Goal: Task Accomplishment & Management: Use online tool/utility

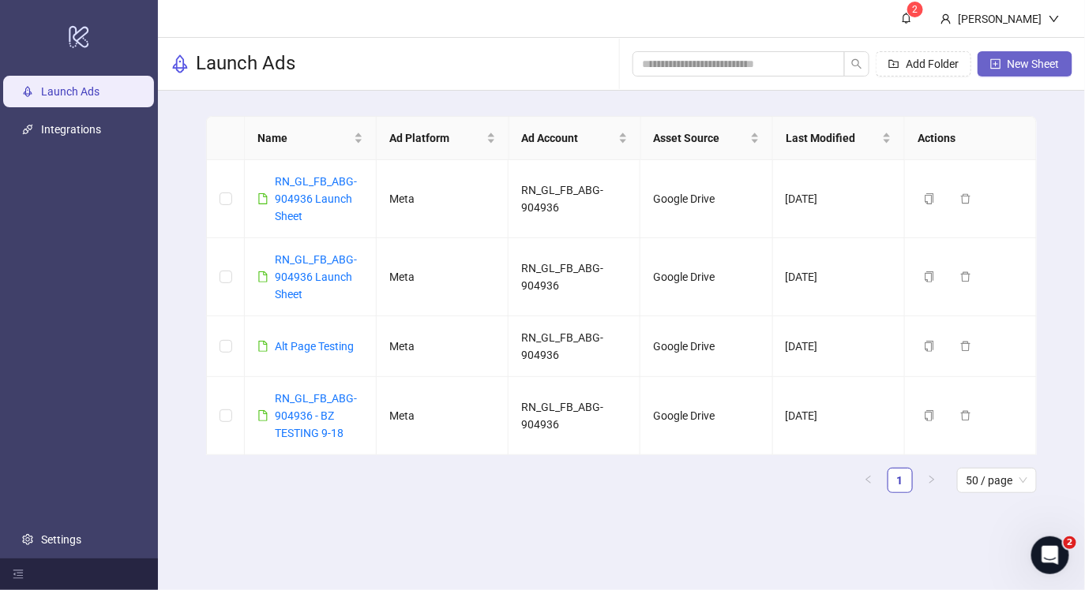
click at [1026, 65] on span "New Sheet" at bounding box center [1033, 64] width 52 height 13
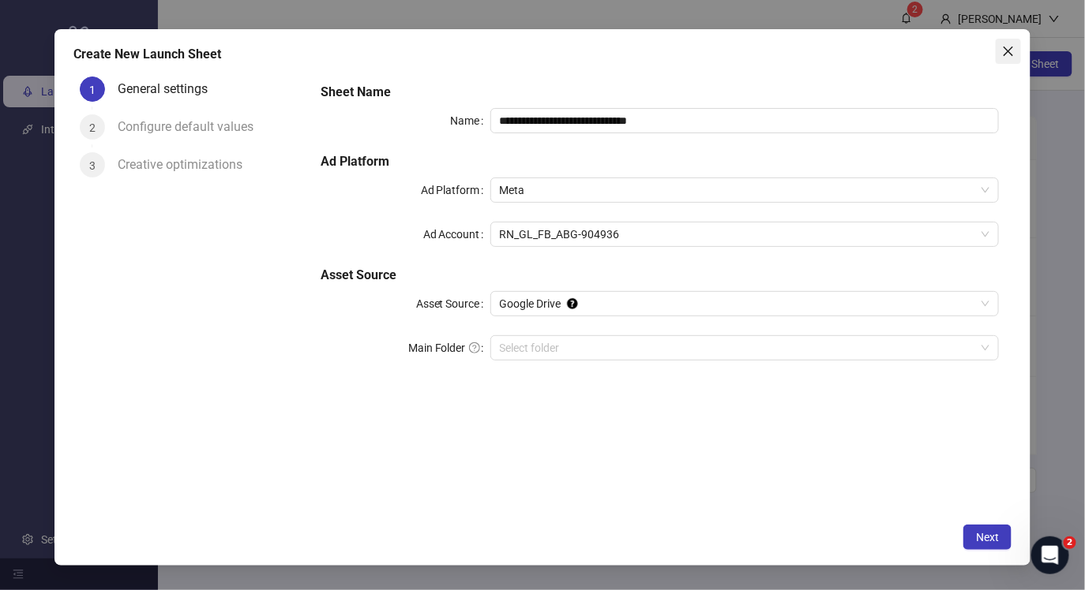
click at [1005, 55] on icon "close" at bounding box center [1007, 51] width 9 height 9
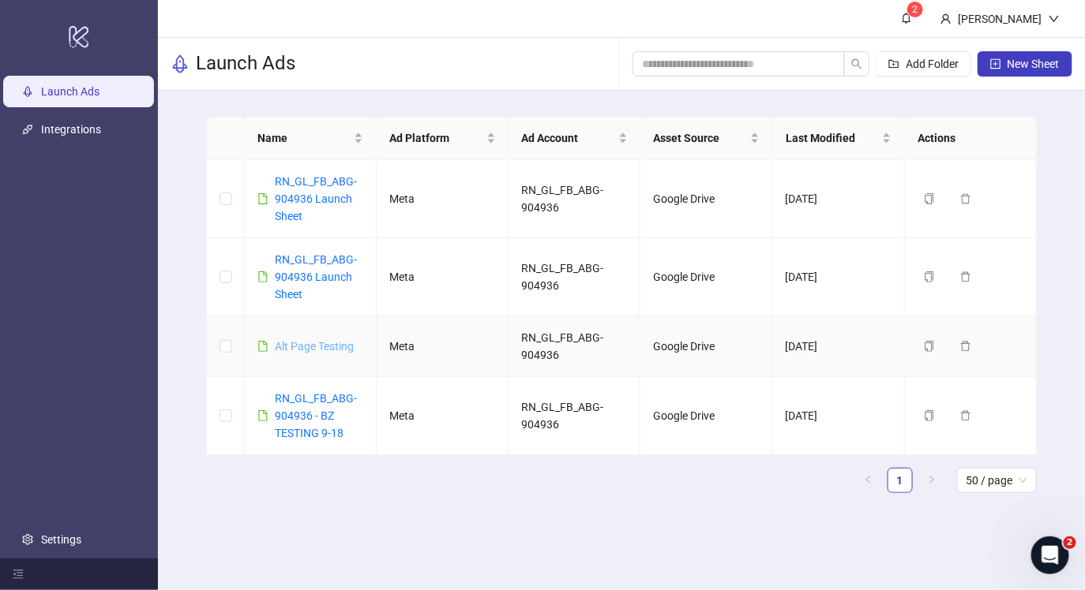
click at [328, 344] on link "Alt Page Testing" at bounding box center [314, 346] width 79 height 13
click at [317, 260] on link "RN_GL_FB_ABG-904936 Launch Sheet" at bounding box center [316, 276] width 82 height 47
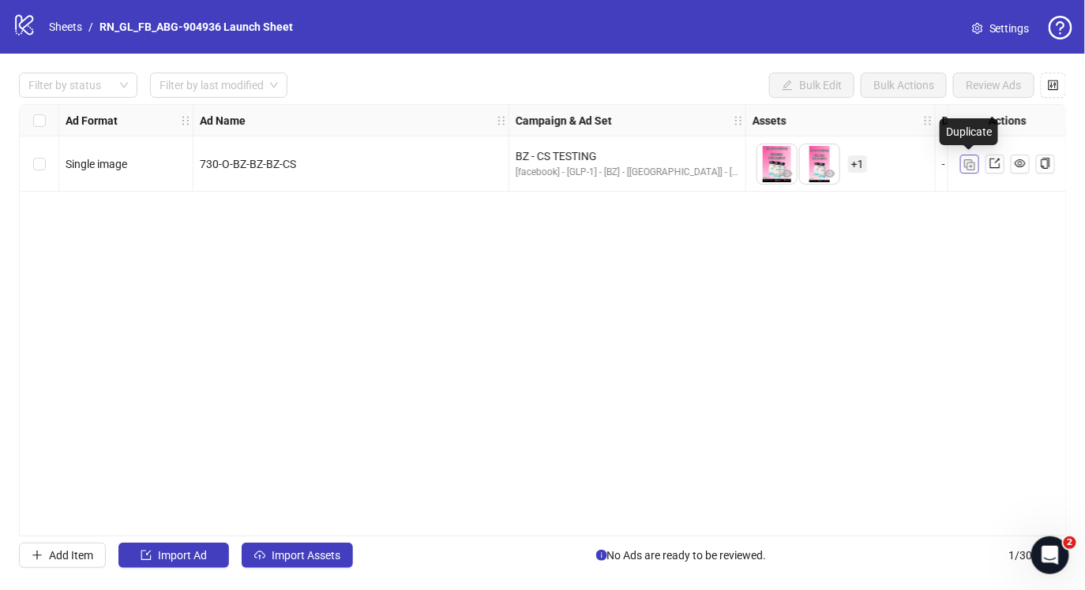
click at [969, 166] on img "button" at bounding box center [969, 164] width 11 height 11
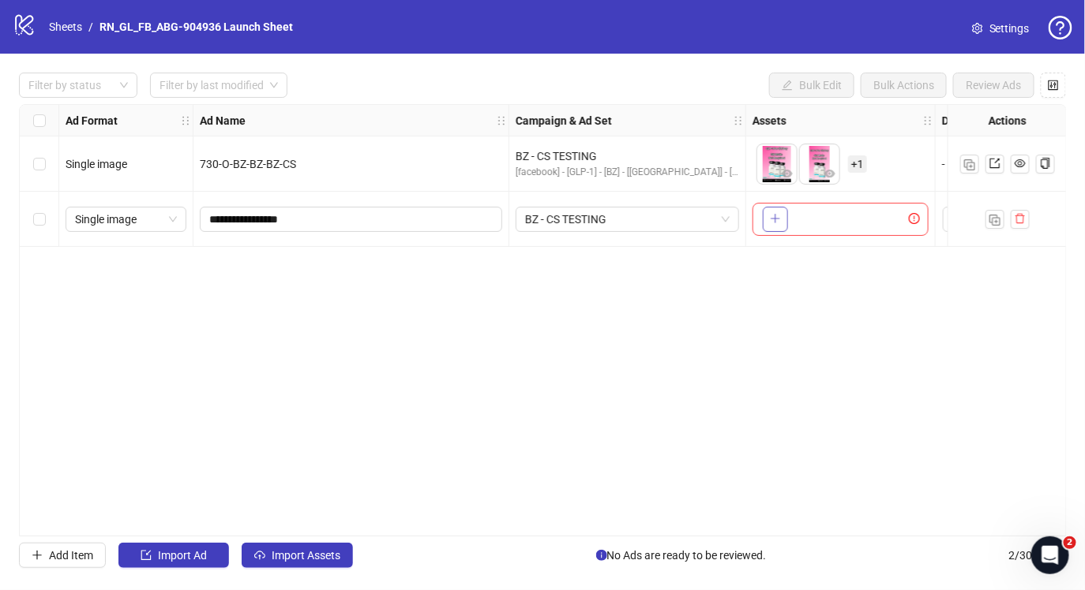
click at [777, 220] on icon "plus" at bounding box center [775, 218] width 11 height 11
click at [776, 218] on icon "plus" at bounding box center [775, 218] width 11 height 11
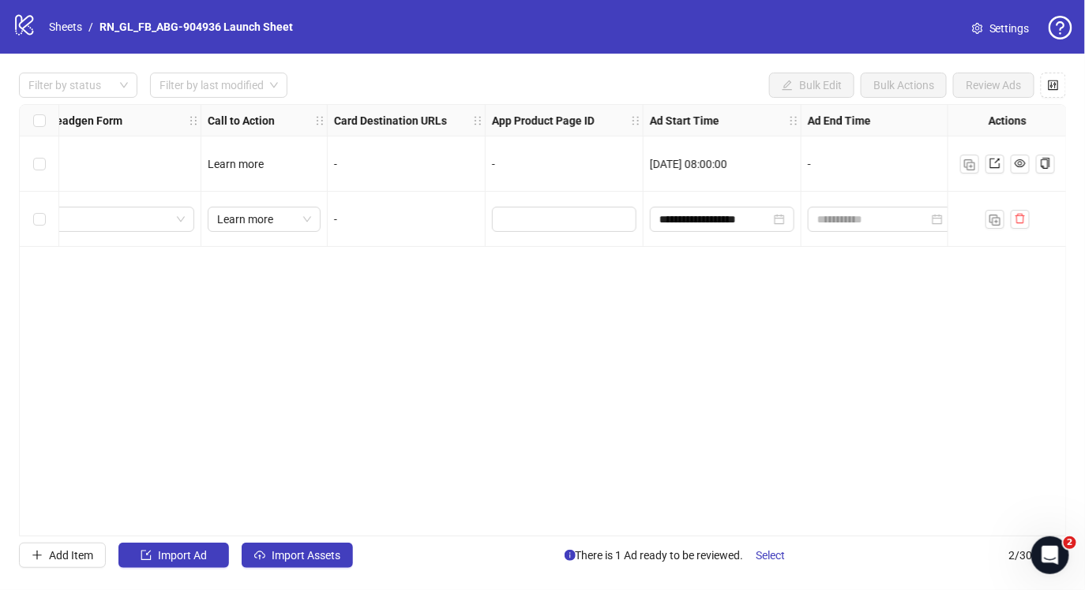
scroll to position [0, 2009]
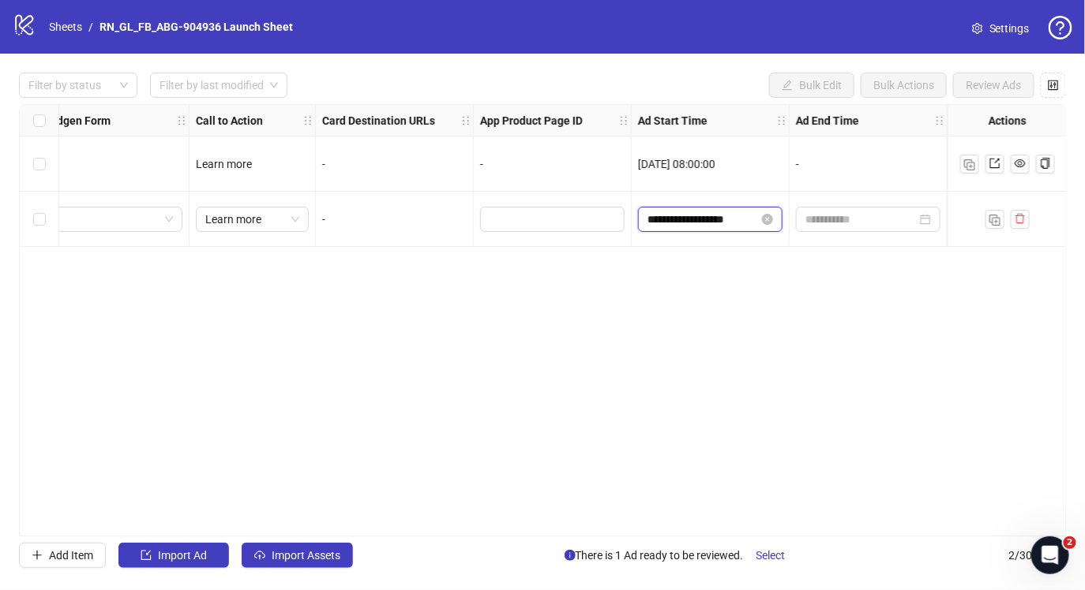
click at [723, 215] on input "**********" at bounding box center [702, 219] width 111 height 17
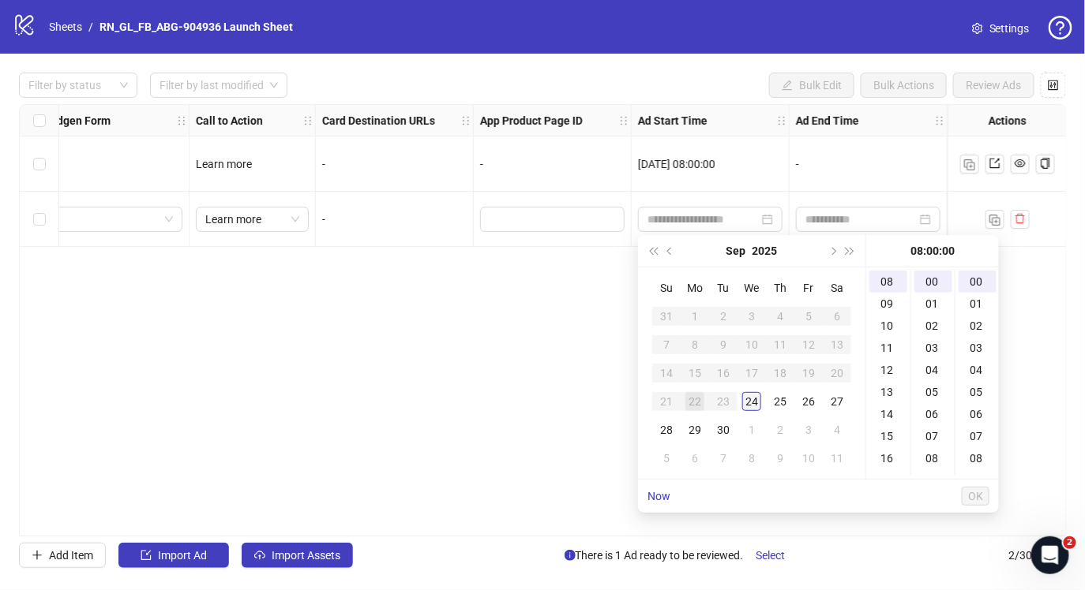
click at [756, 402] on div "24" at bounding box center [751, 401] width 19 height 19
click at [887, 358] on div "05" at bounding box center [888, 356] width 38 height 22
type input "**********"
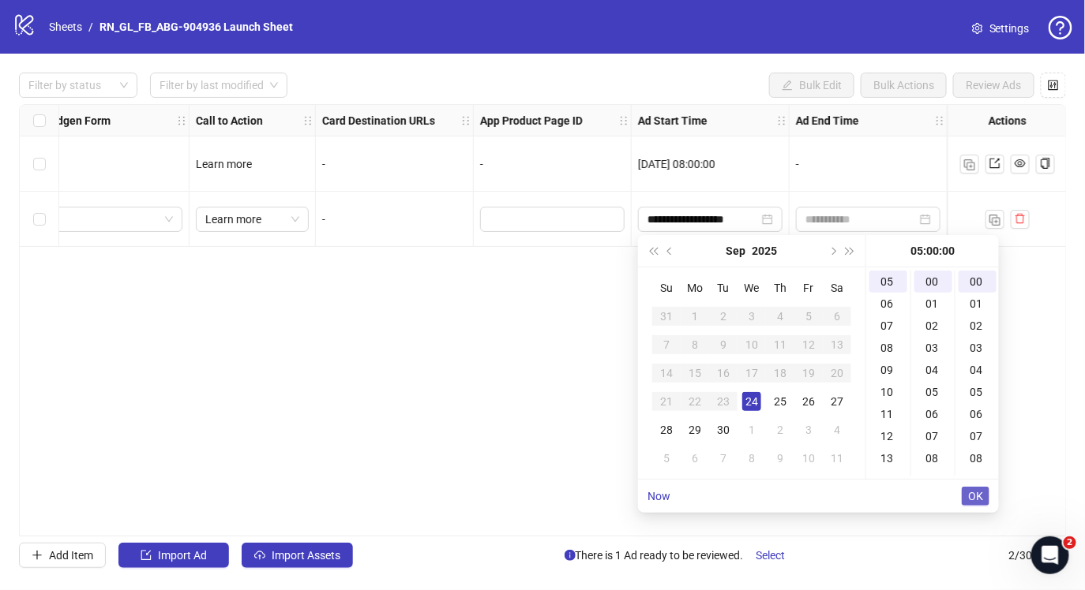
click at [981, 499] on span "OK" at bounding box center [975, 496] width 15 height 13
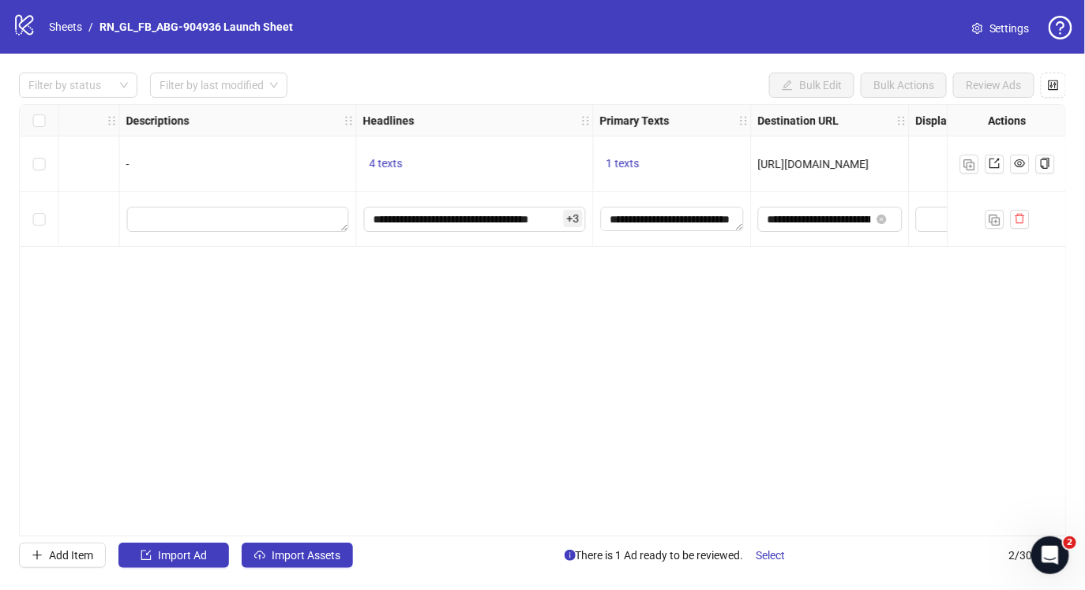
scroll to position [0, 830]
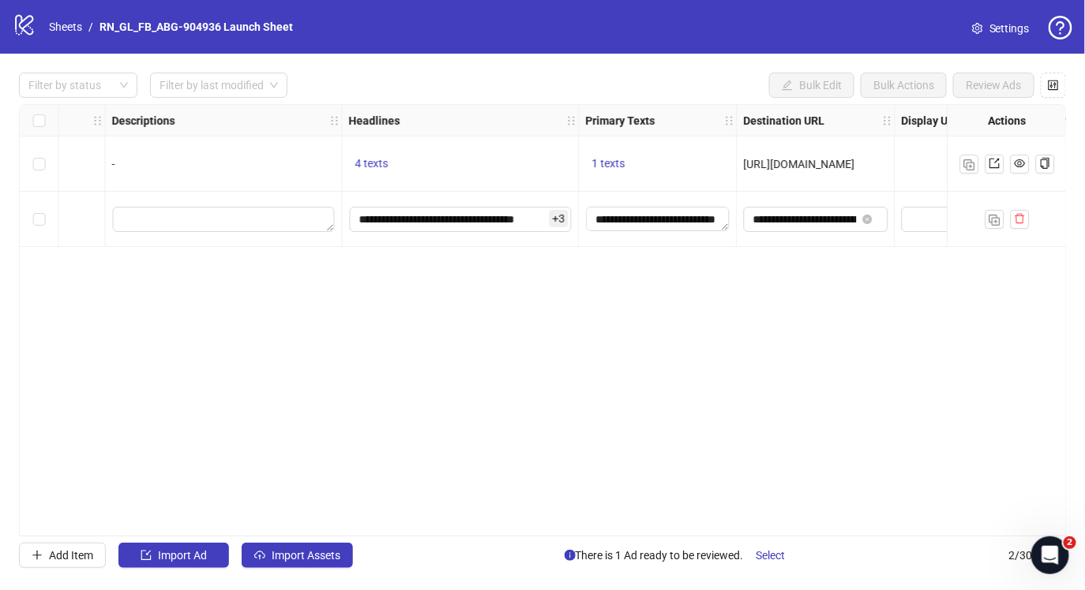
click at [46, 216] on div "Select row 2" at bounding box center [39, 219] width 39 height 55
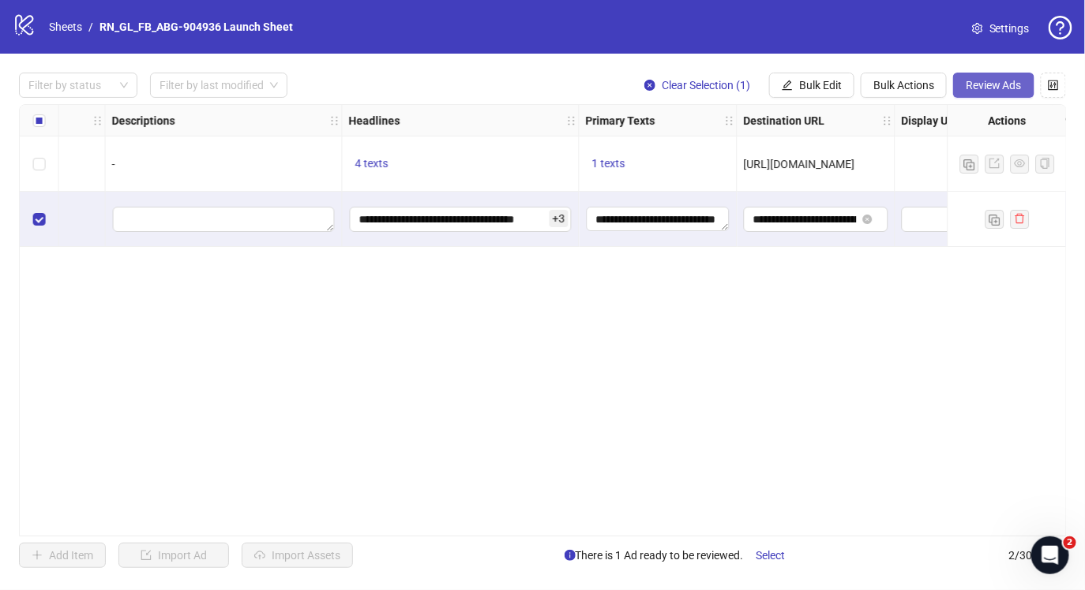
click at [1003, 92] on button "Review Ads" at bounding box center [993, 85] width 81 height 25
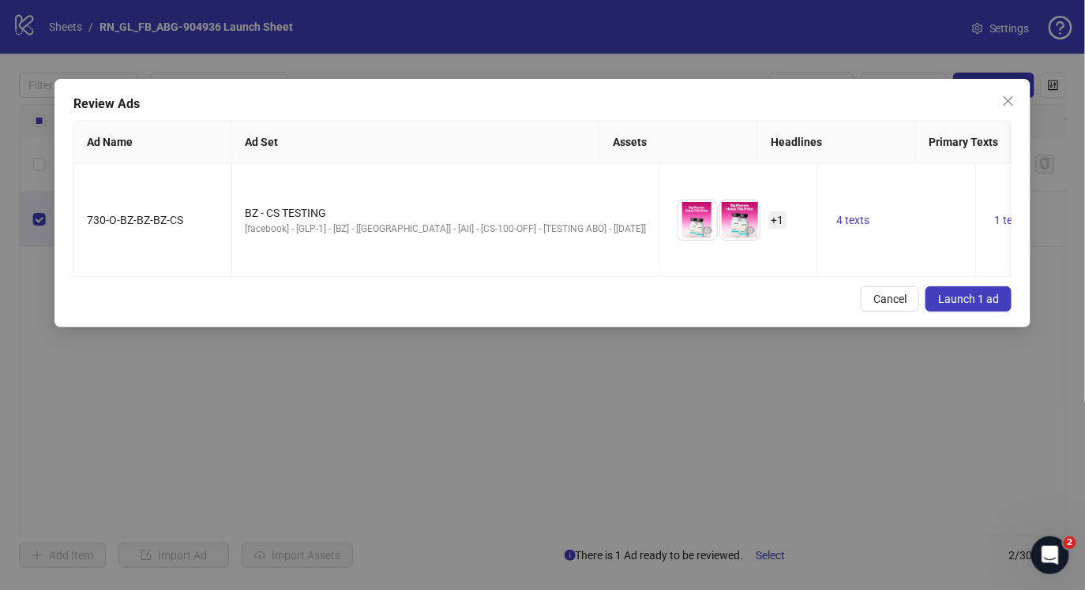
click at [965, 306] on button "Launch 1 ad" at bounding box center [968, 299] width 86 height 25
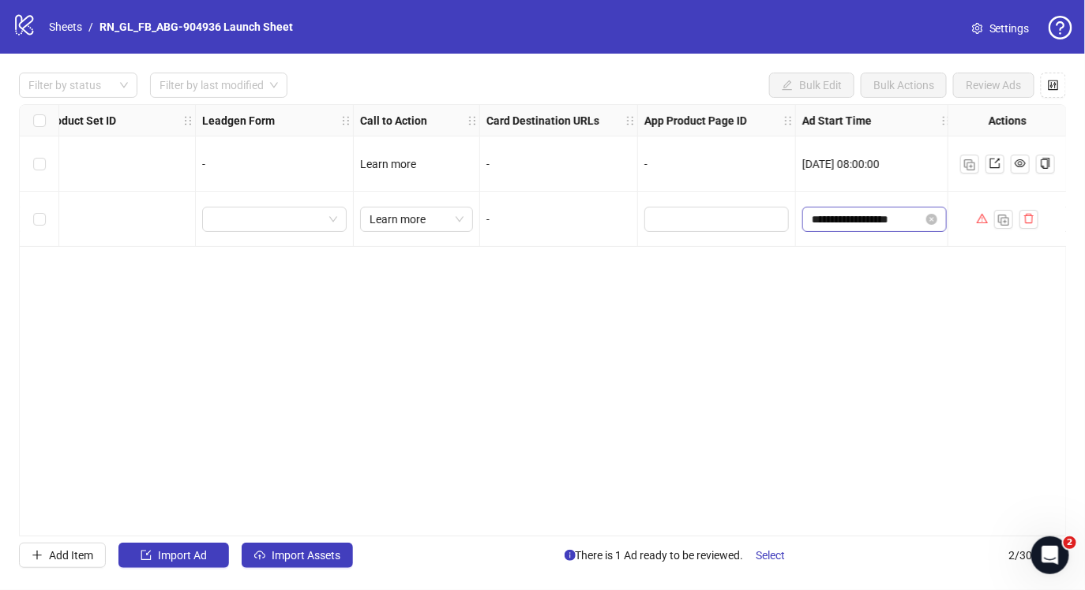
scroll to position [0, 1851]
click at [864, 227] on input "**********" at bounding box center [860, 219] width 111 height 17
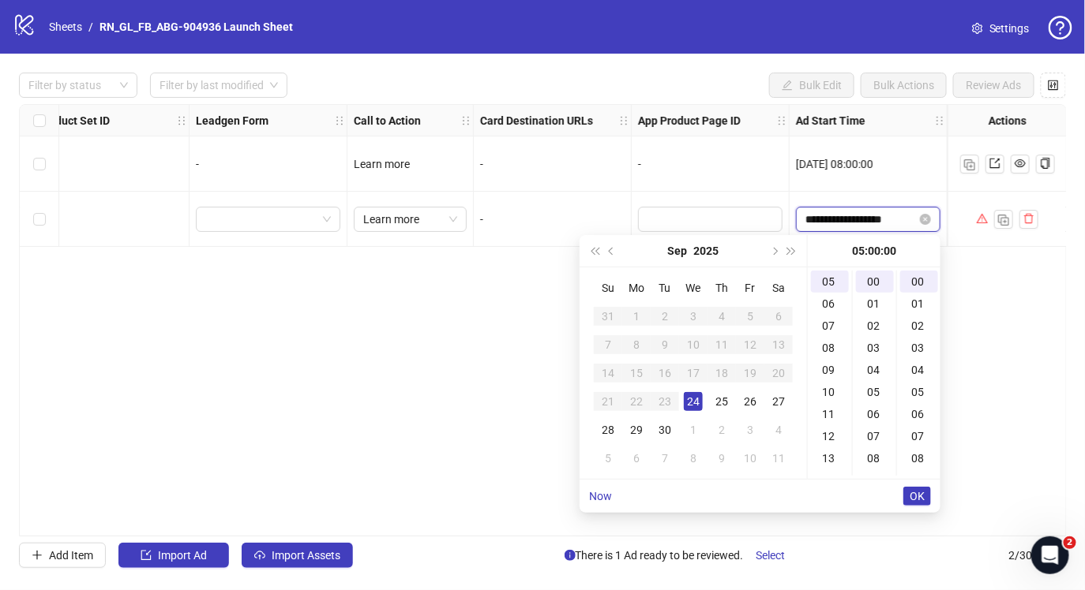
click at [874, 224] on input "**********" at bounding box center [860, 219] width 111 height 17
click at [825, 320] on div "07" at bounding box center [830, 326] width 38 height 22
type input "**********"
click at [917, 496] on span "OK" at bounding box center [916, 496] width 15 height 13
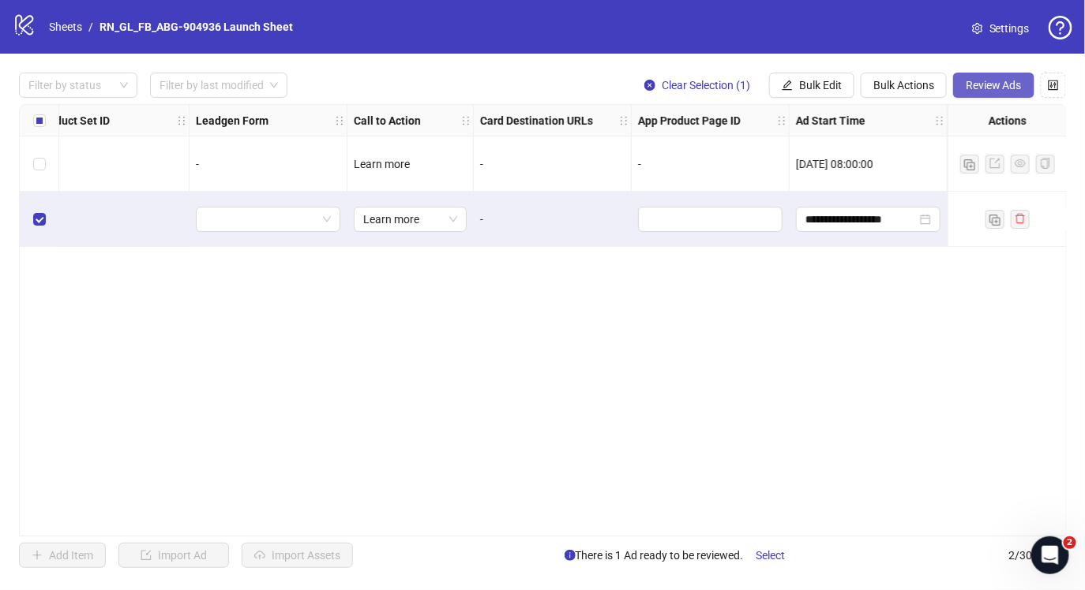
click at [969, 82] on span "Review Ads" at bounding box center [993, 85] width 56 height 13
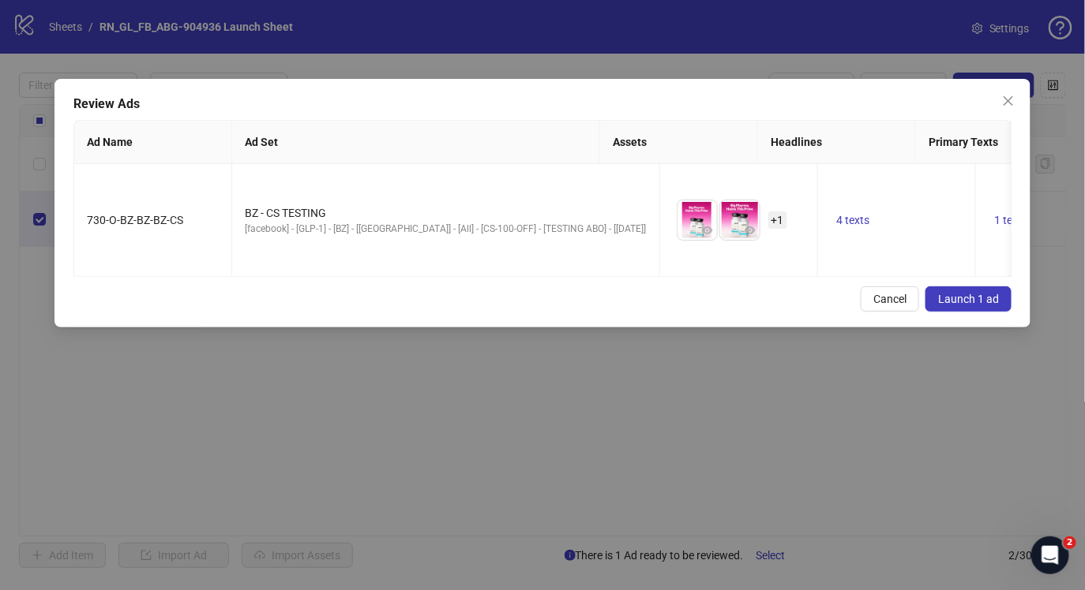
click at [974, 295] on span "Launch 1 ad" at bounding box center [968, 299] width 61 height 13
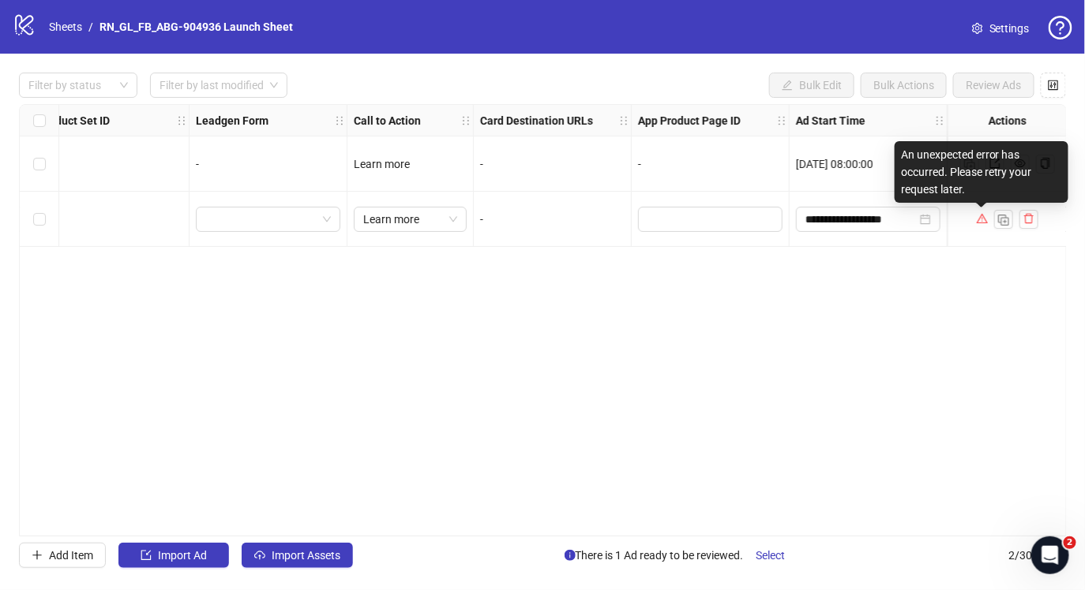
click at [980, 217] on icon "warning" at bounding box center [981, 218] width 11 height 9
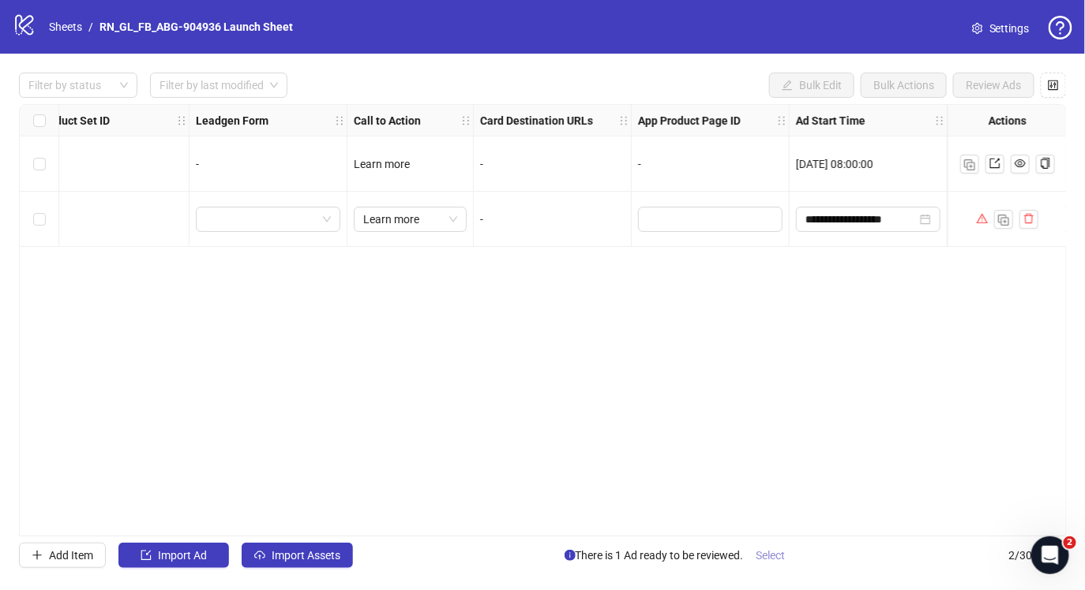
click at [768, 560] on span "Select" at bounding box center [770, 555] width 29 height 13
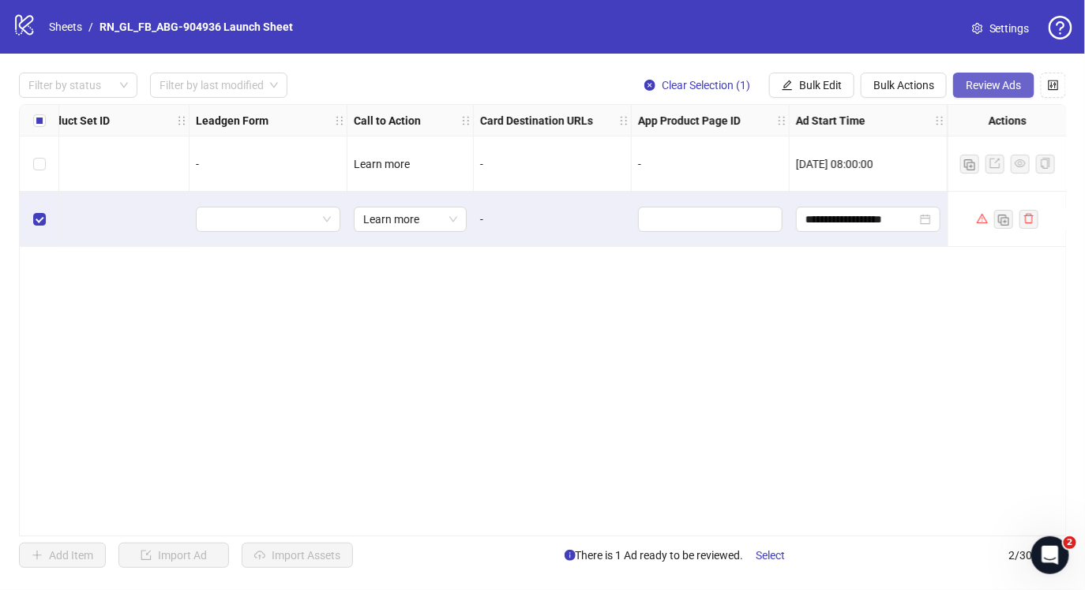
click at [980, 76] on button "Review Ads" at bounding box center [993, 85] width 81 height 25
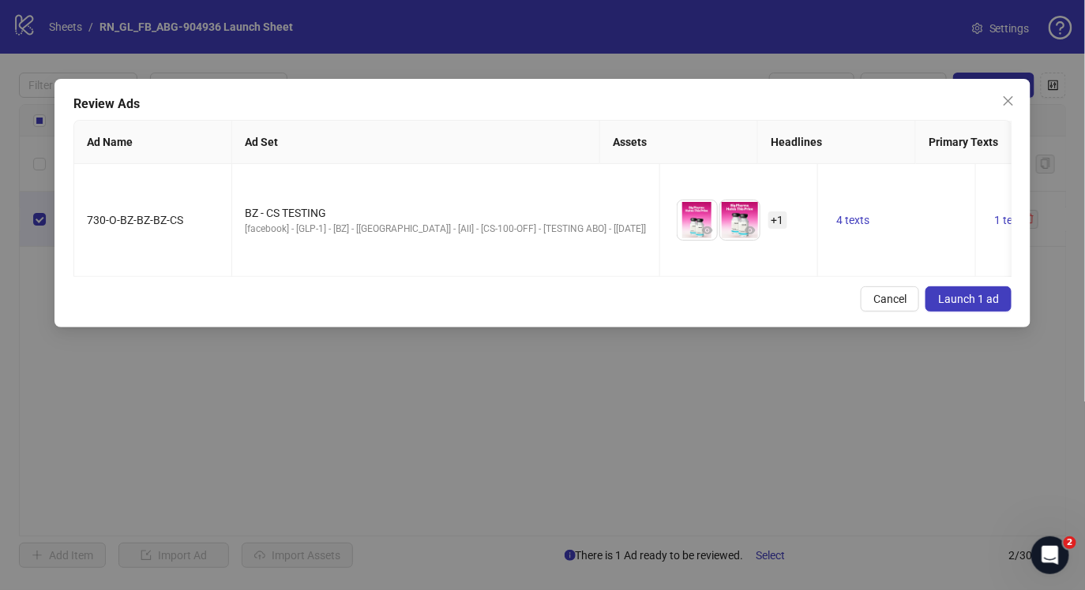
click at [967, 299] on span "Launch 1 ad" at bounding box center [968, 299] width 61 height 13
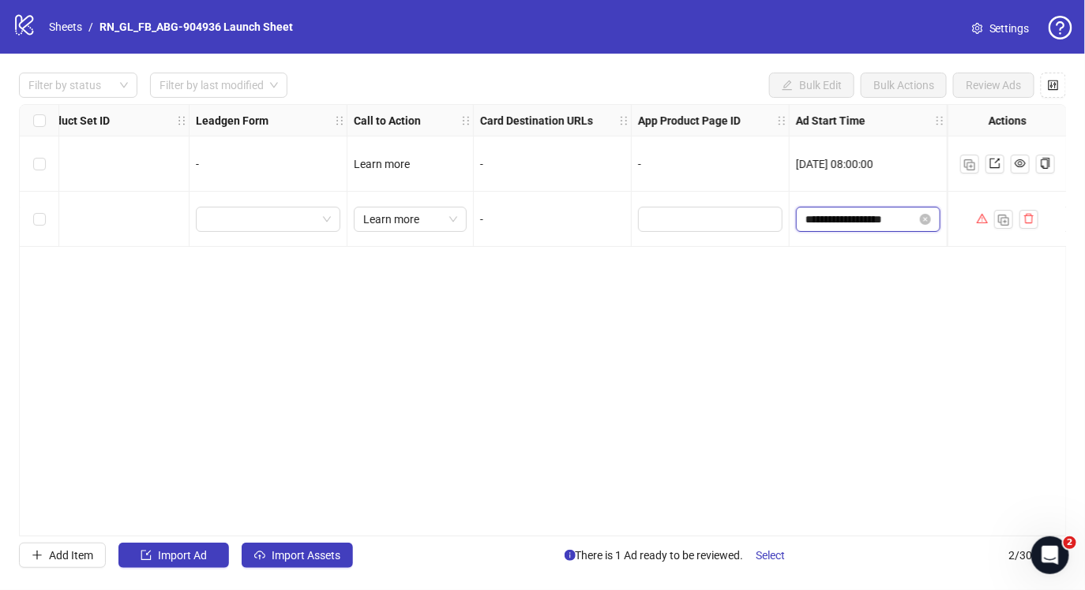
click at [893, 220] on input "**********" at bounding box center [860, 219] width 111 height 17
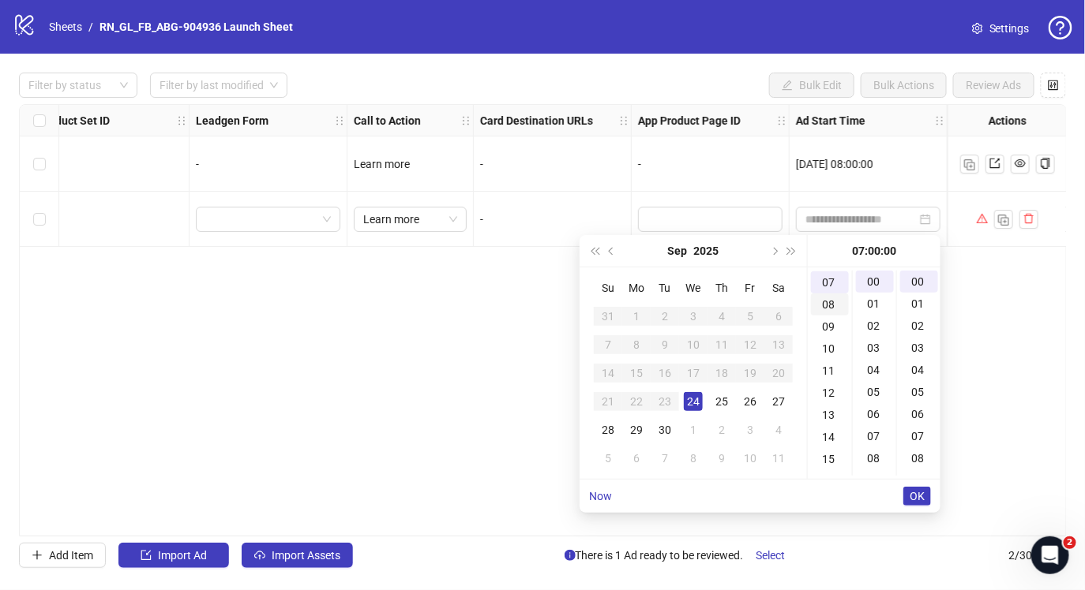
click at [826, 311] on div "08" at bounding box center [830, 305] width 38 height 22
click at [832, 301] on div "09" at bounding box center [830, 304] width 38 height 22
click at [826, 279] on div "09" at bounding box center [830, 283] width 38 height 22
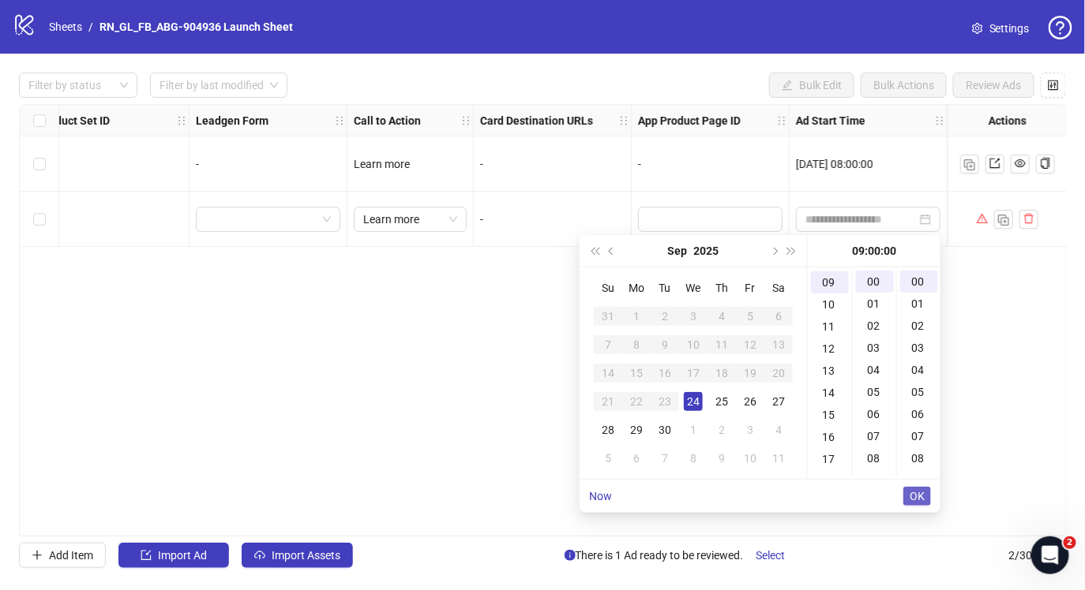
type input "**********"
click at [924, 503] on button "OK" at bounding box center [917, 496] width 28 height 19
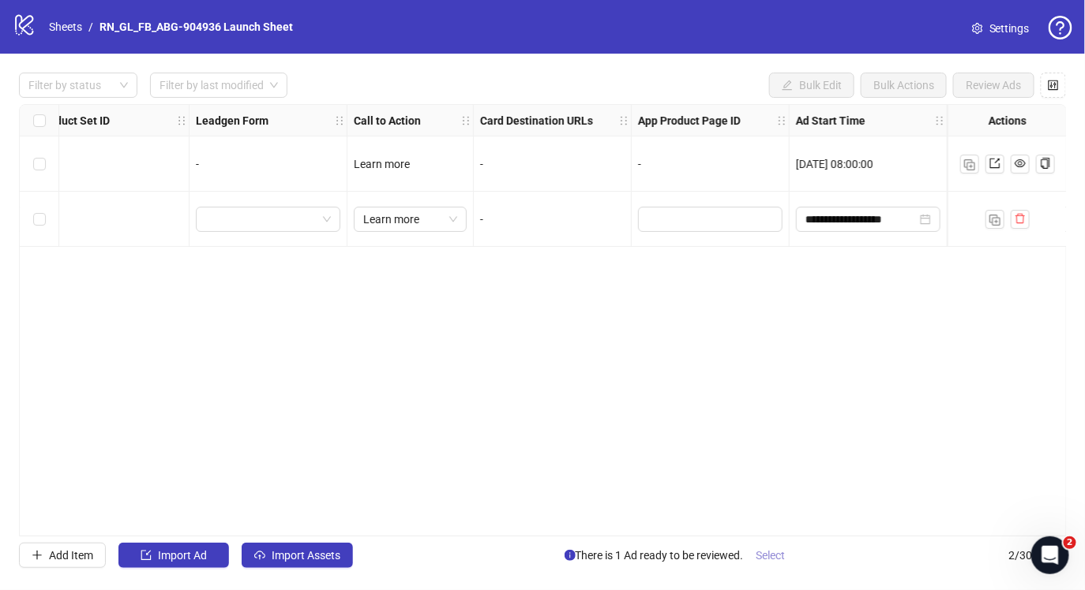
click at [781, 556] on span "Select" at bounding box center [770, 555] width 29 height 13
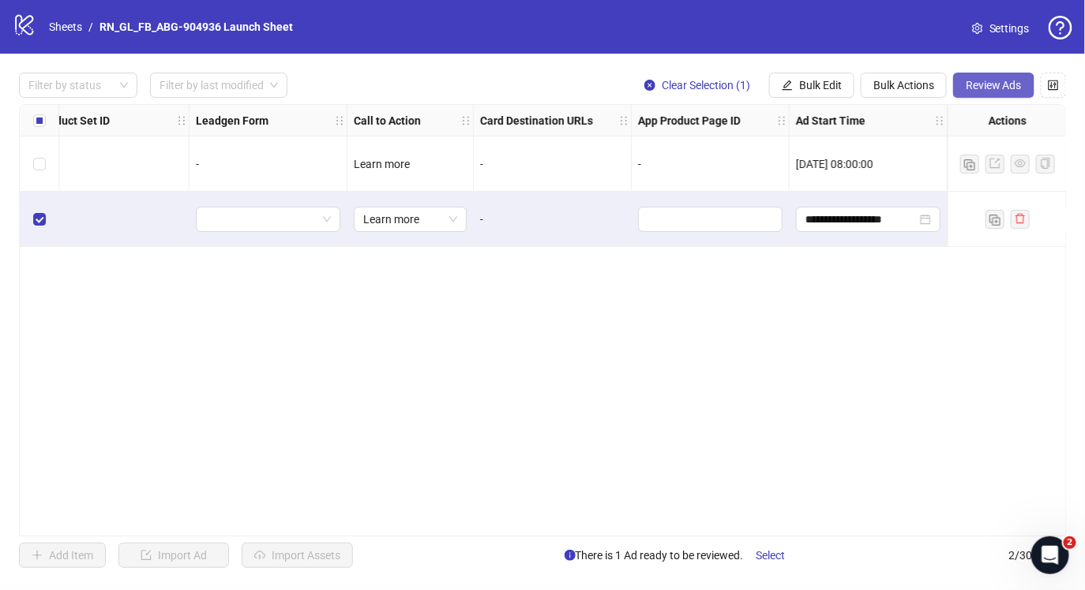
click at [965, 82] on span "Review Ads" at bounding box center [993, 85] width 56 height 13
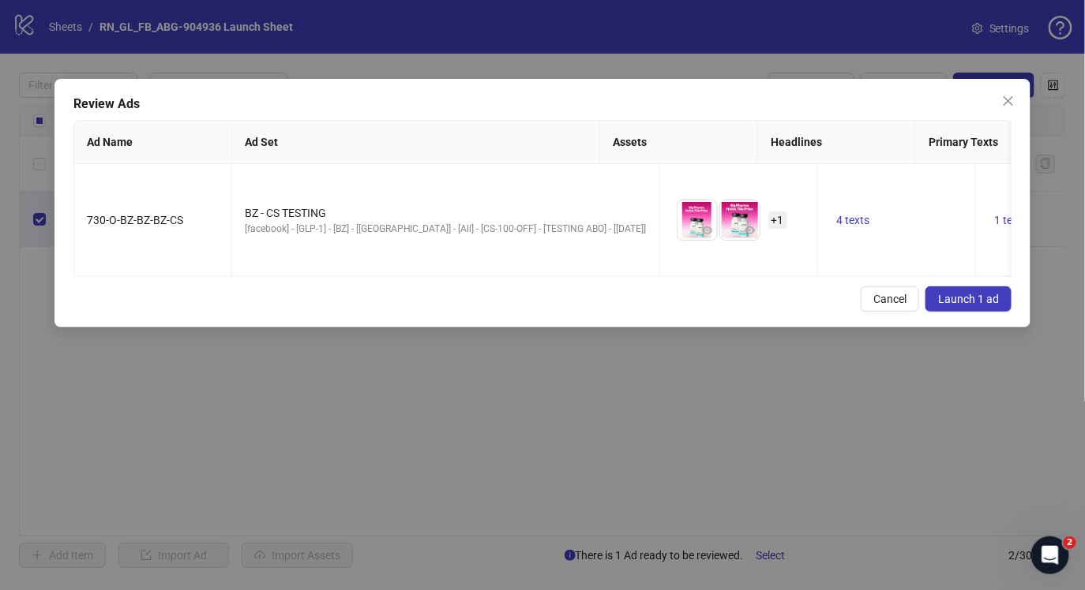
click at [992, 294] on span "Launch 1 ad" at bounding box center [968, 299] width 61 height 13
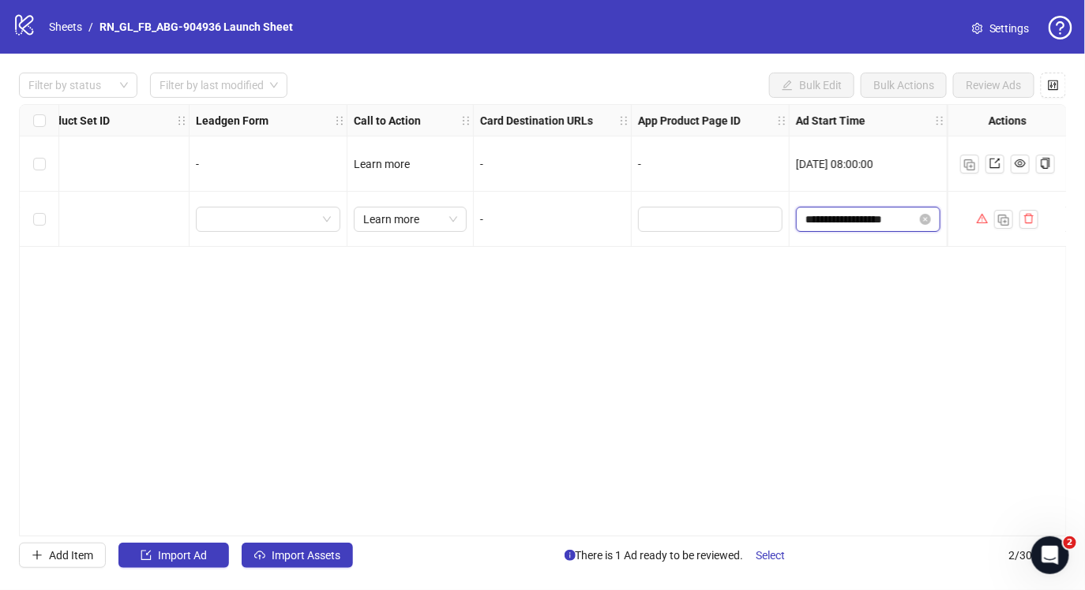
click at [909, 214] on input "**********" at bounding box center [860, 219] width 111 height 17
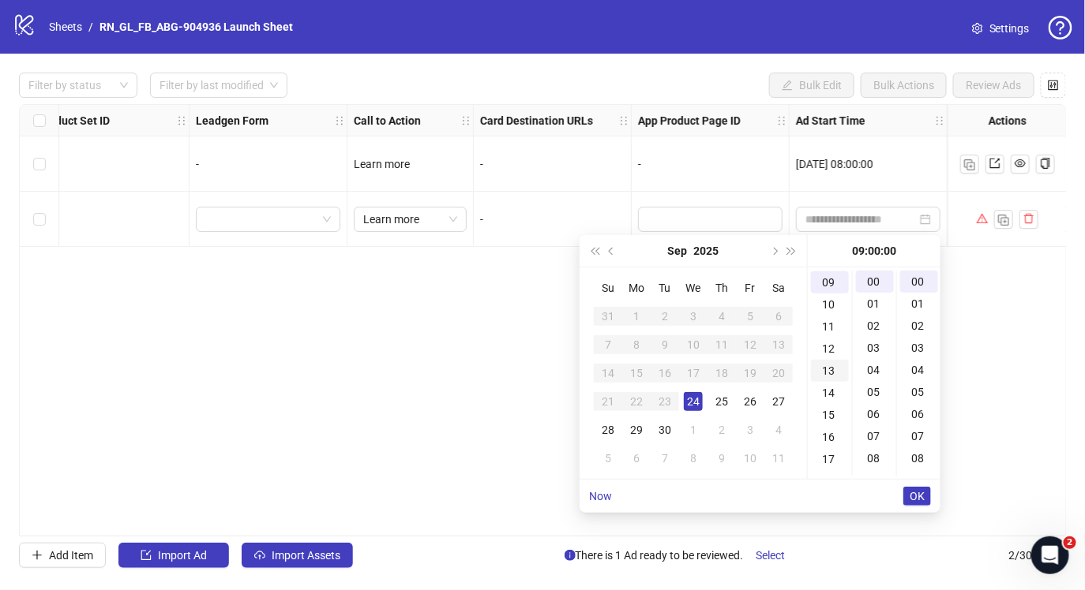
click at [827, 369] on div "13" at bounding box center [830, 371] width 38 height 22
click at [833, 277] on div "13" at bounding box center [830, 282] width 38 height 22
type input "**********"
click at [919, 494] on span "OK" at bounding box center [916, 496] width 15 height 13
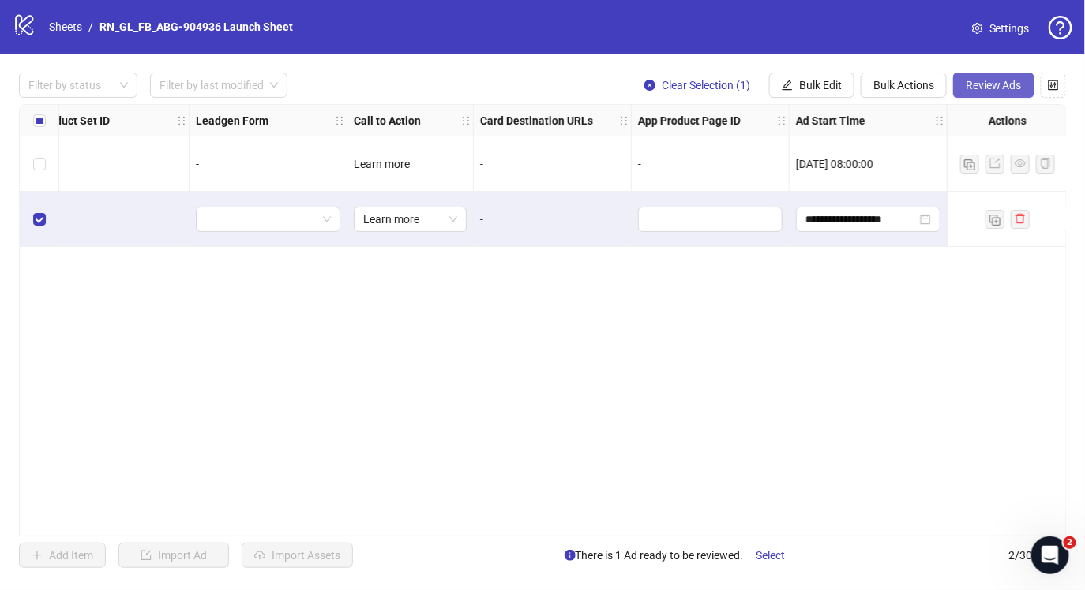
click at [993, 81] on span "Review Ads" at bounding box center [993, 85] width 56 height 13
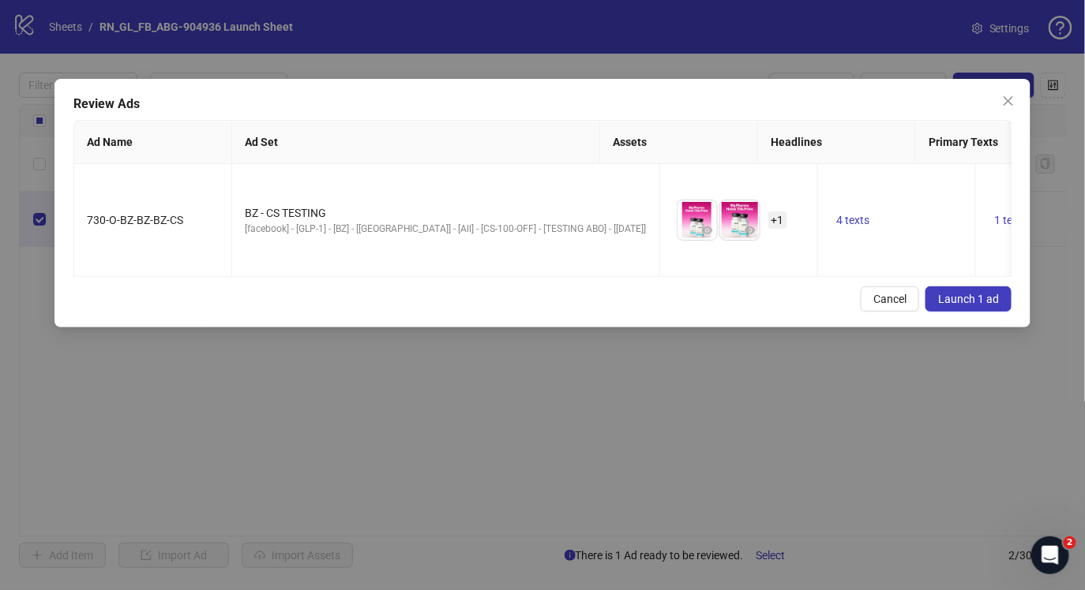
click at [957, 290] on button "Launch 1 ad" at bounding box center [968, 299] width 86 height 25
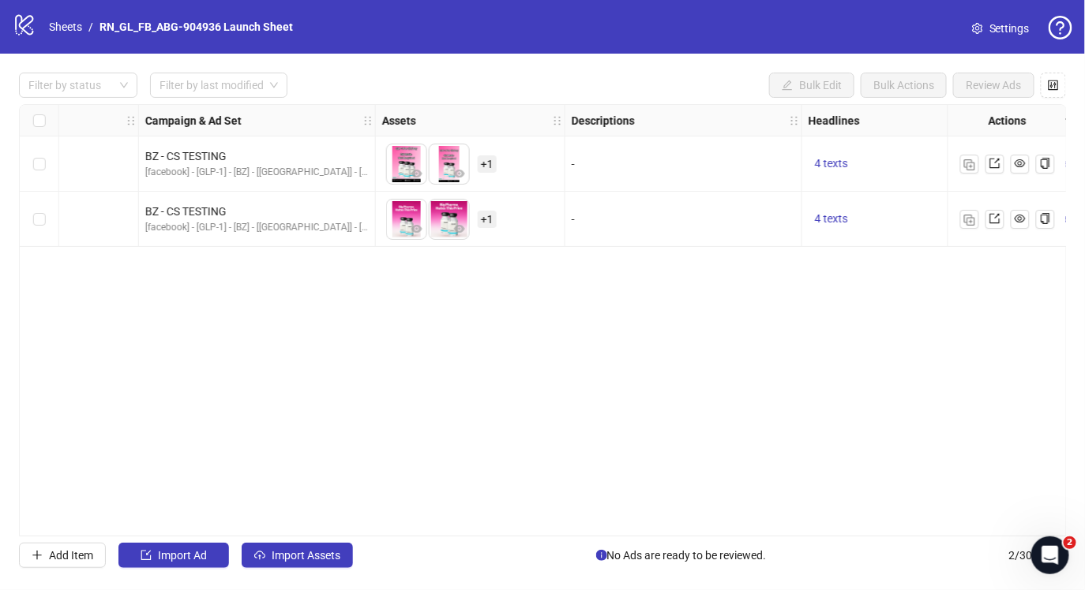
scroll to position [0, 0]
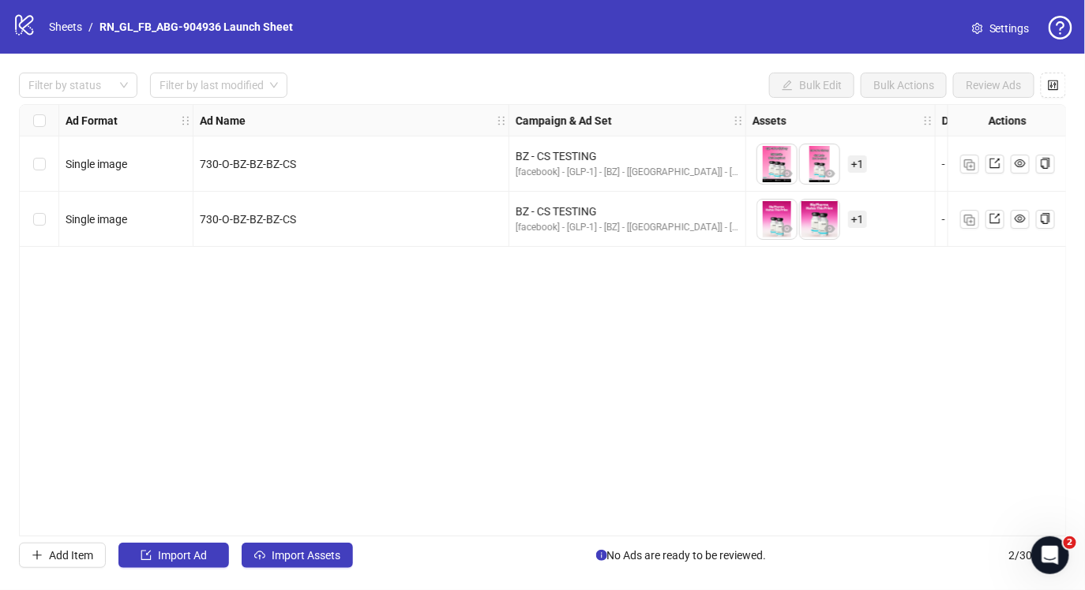
click at [852, 219] on span "+ 1" at bounding box center [857, 219] width 19 height 17
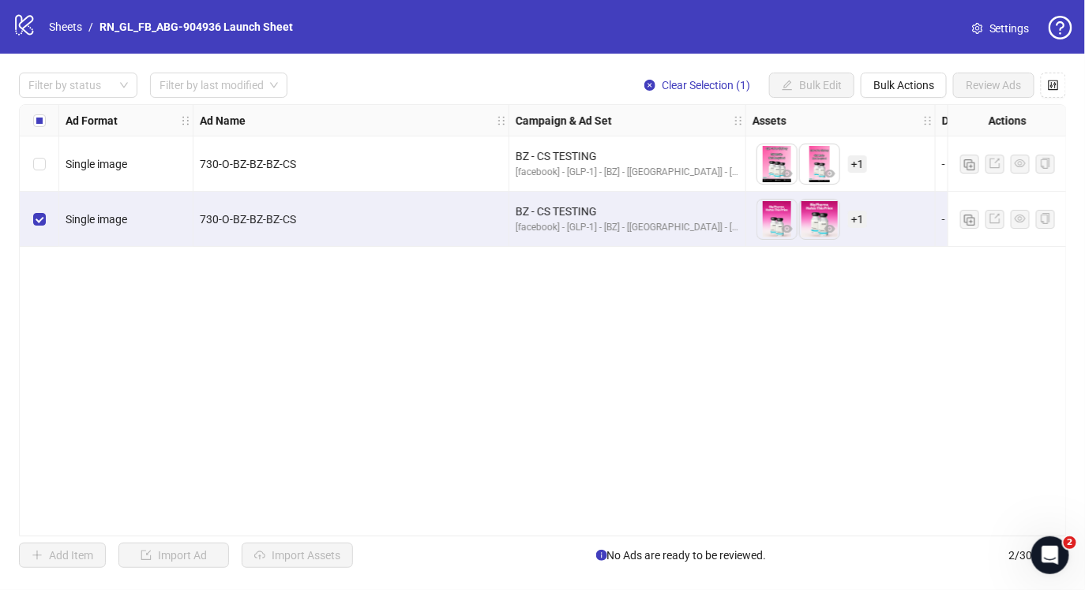
click at [279, 217] on span "730-O-BZ-BZ-BZ-CS" at bounding box center [248, 219] width 96 height 13
click at [857, 227] on span "+ 1" at bounding box center [857, 219] width 19 height 17
